Goal: Information Seeking & Learning: Understand process/instructions

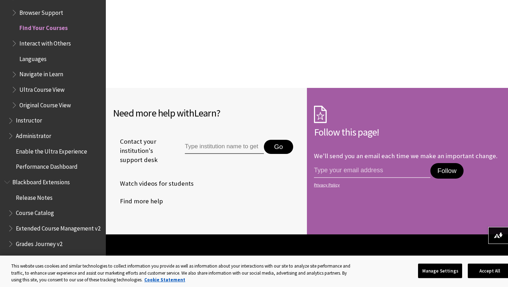
scroll to position [1577, 0]
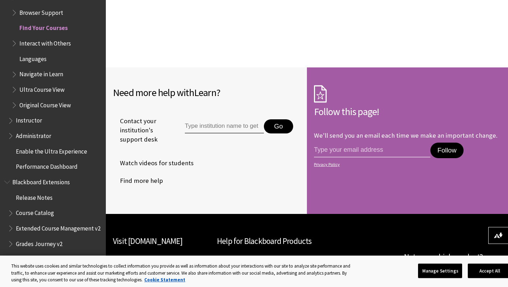
click at [45, 84] on span "Ultra Course View" at bounding box center [41, 89] width 45 height 10
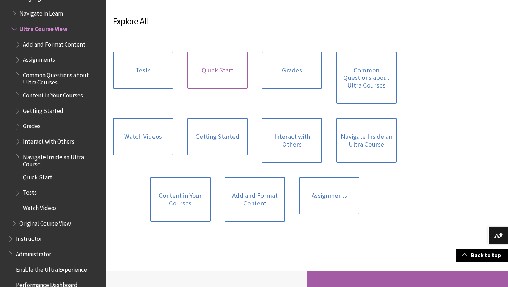
scroll to position [466, 0]
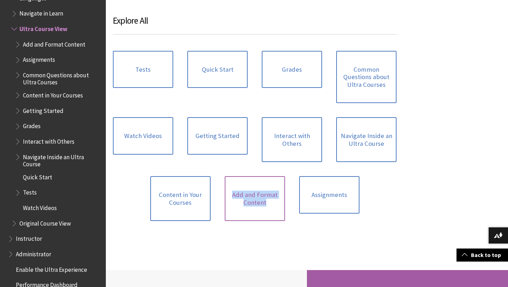
click at [246, 196] on link "Add and Format Content" at bounding box center [255, 198] width 60 height 45
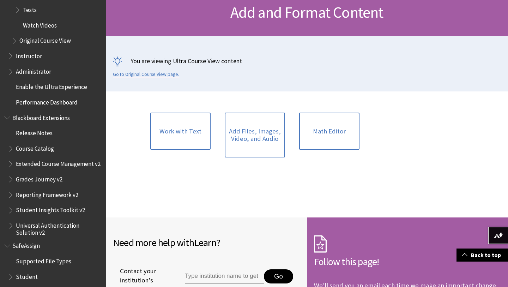
scroll to position [1041, 0]
click at [44, 142] on span "Course Catalog" at bounding box center [35, 147] width 38 height 10
